Goal: Navigation & Orientation: Find specific page/section

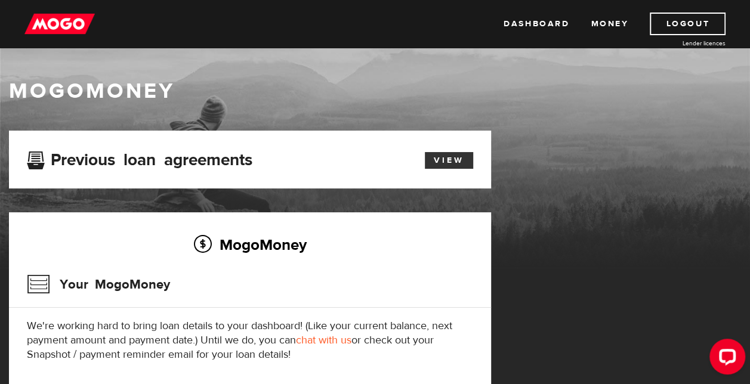
click at [450, 160] on link "View" at bounding box center [449, 160] width 48 height 17
click at [607, 21] on link "Money" at bounding box center [610, 24] width 38 height 23
click at [69, 23] on img at bounding box center [59, 24] width 70 height 23
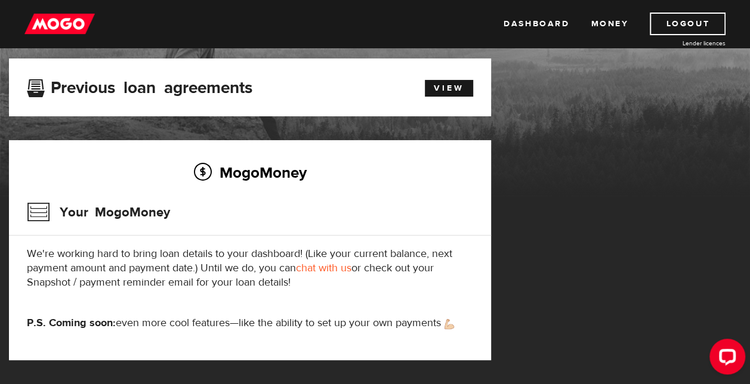
scroll to position [30, 0]
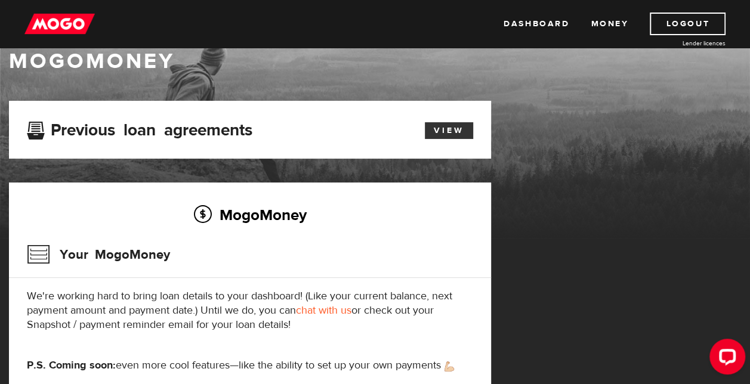
click at [444, 125] on link "View" at bounding box center [449, 130] width 48 height 17
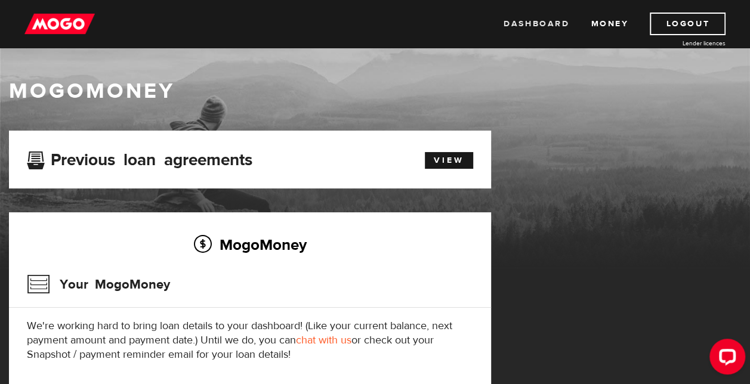
click at [515, 25] on link "Dashboard" at bounding box center [537, 24] width 66 height 23
